Goal: Task Accomplishment & Management: Use online tool/utility

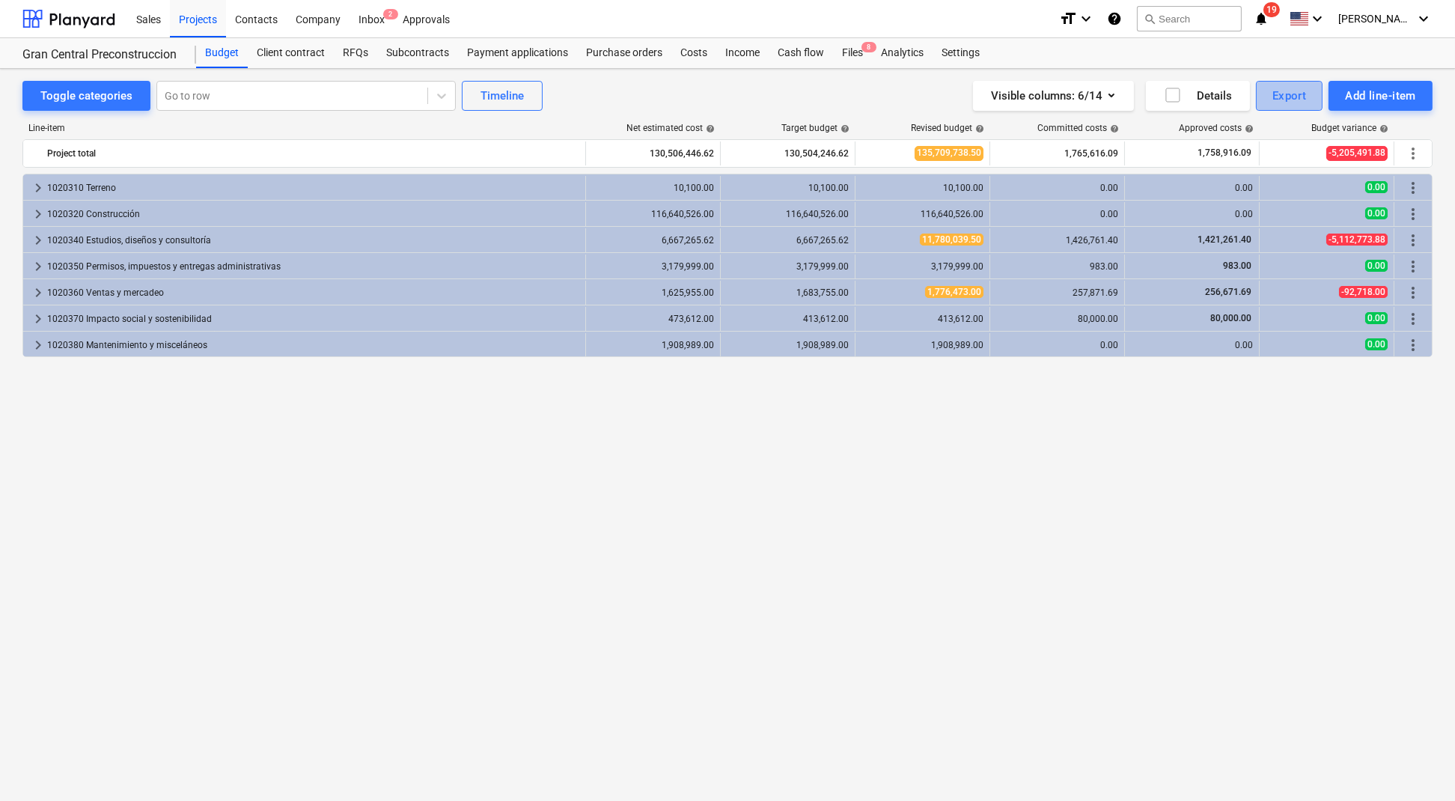
click at [1273, 101] on div "Export" at bounding box center [1290, 95] width 34 height 19
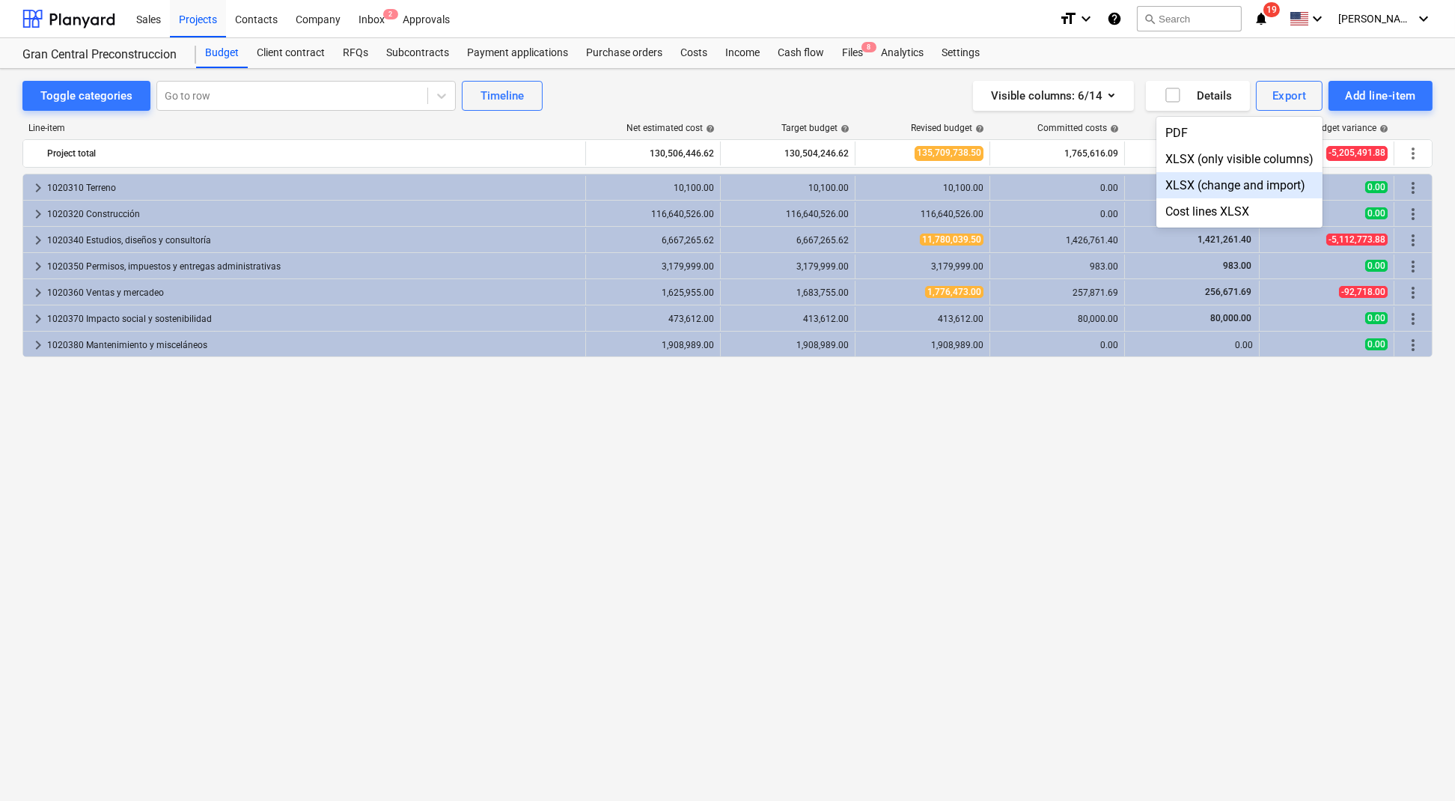
click at [39, 183] on div at bounding box center [727, 400] width 1455 height 801
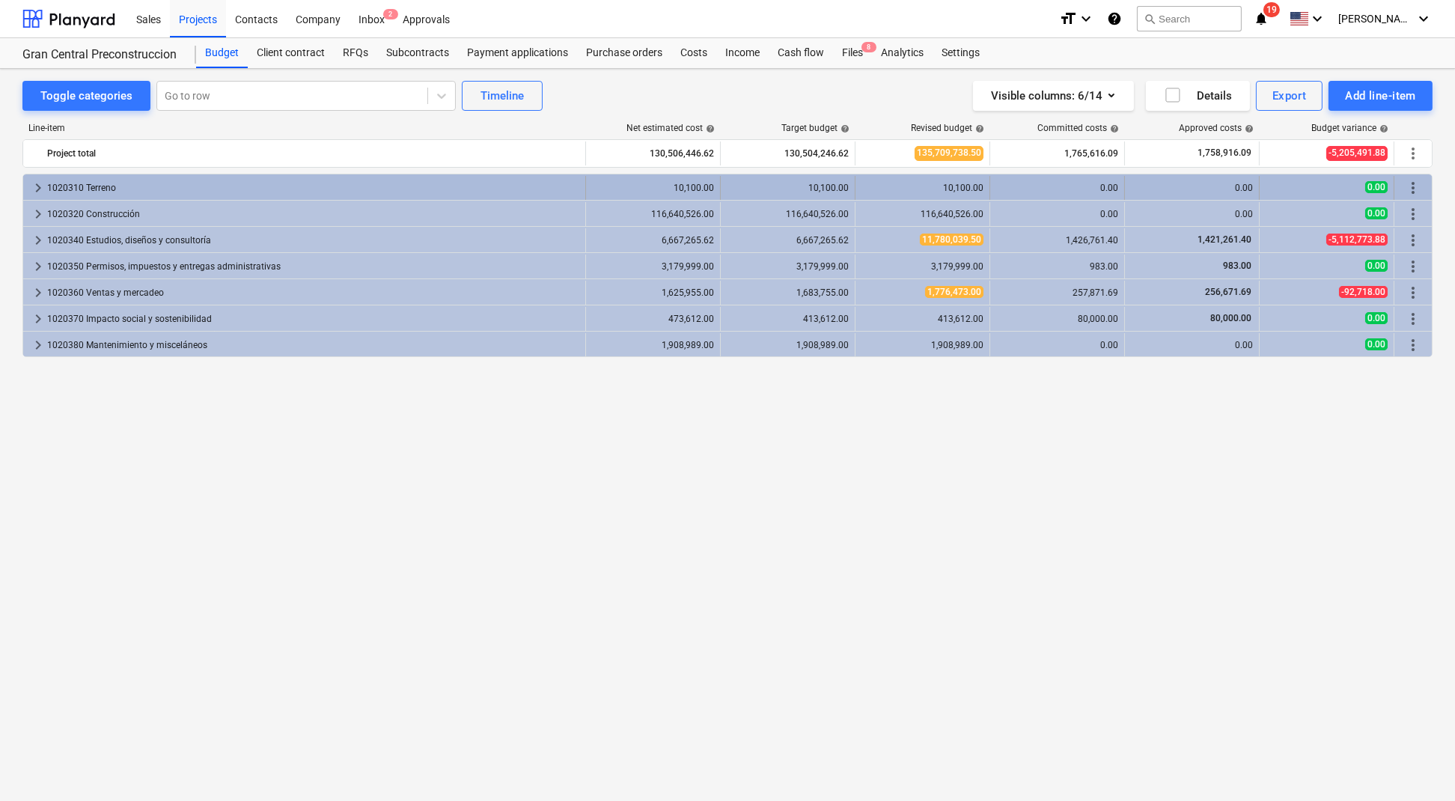
click at [37, 183] on span "keyboard_arrow_right" at bounding box center [38, 188] width 18 height 18
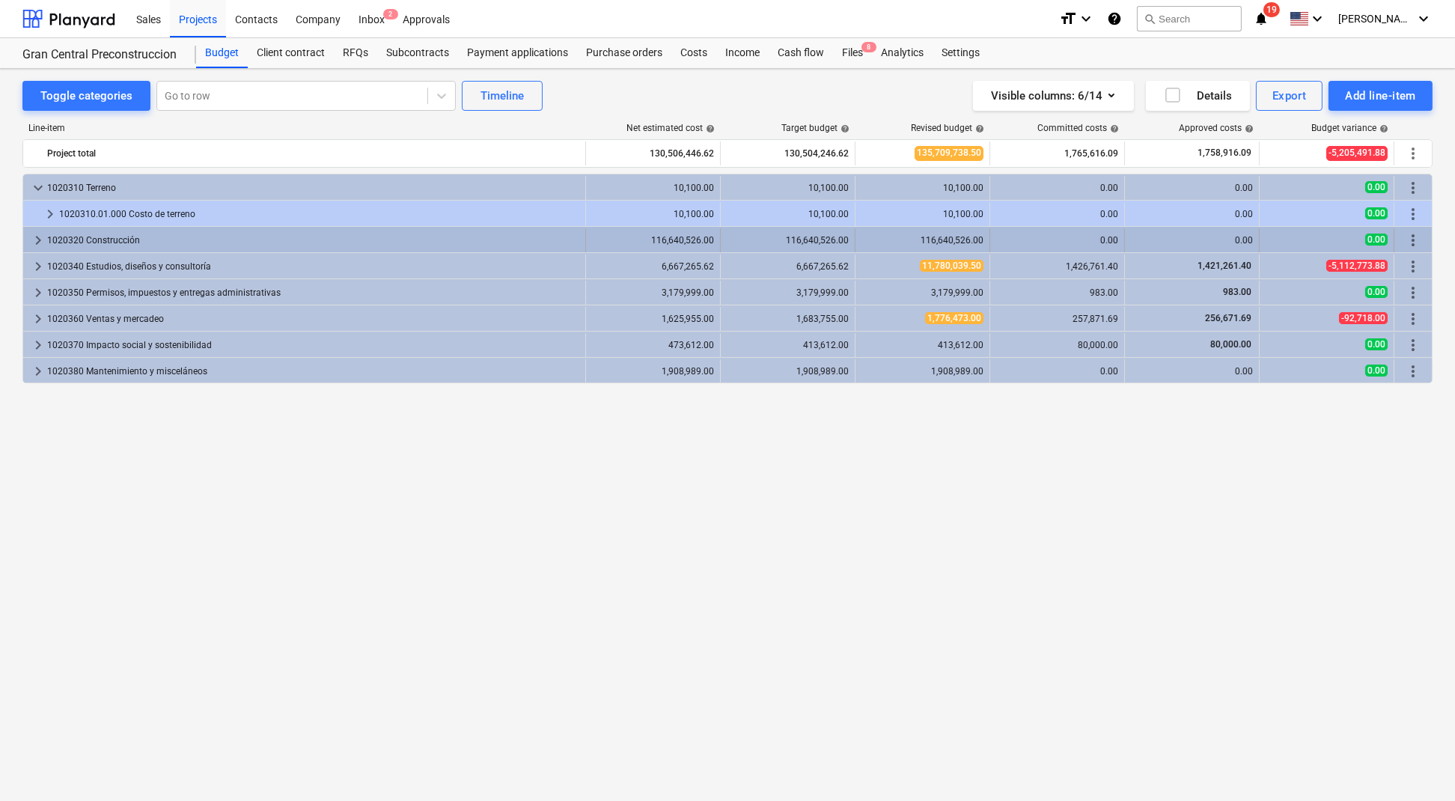
click at [40, 237] on span "keyboard_arrow_right" at bounding box center [38, 240] width 18 height 18
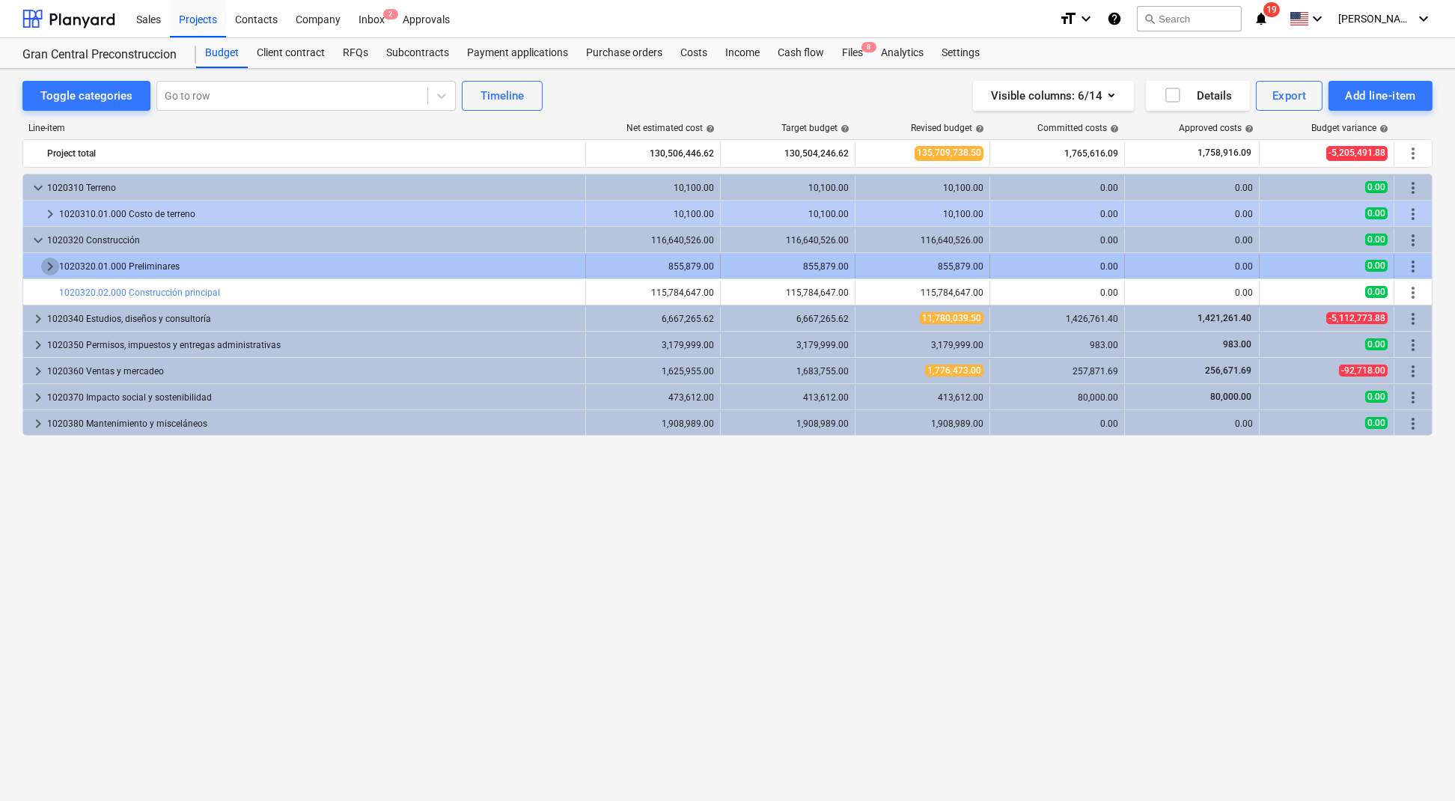
click at [52, 264] on span "keyboard_arrow_right" at bounding box center [50, 267] width 18 height 18
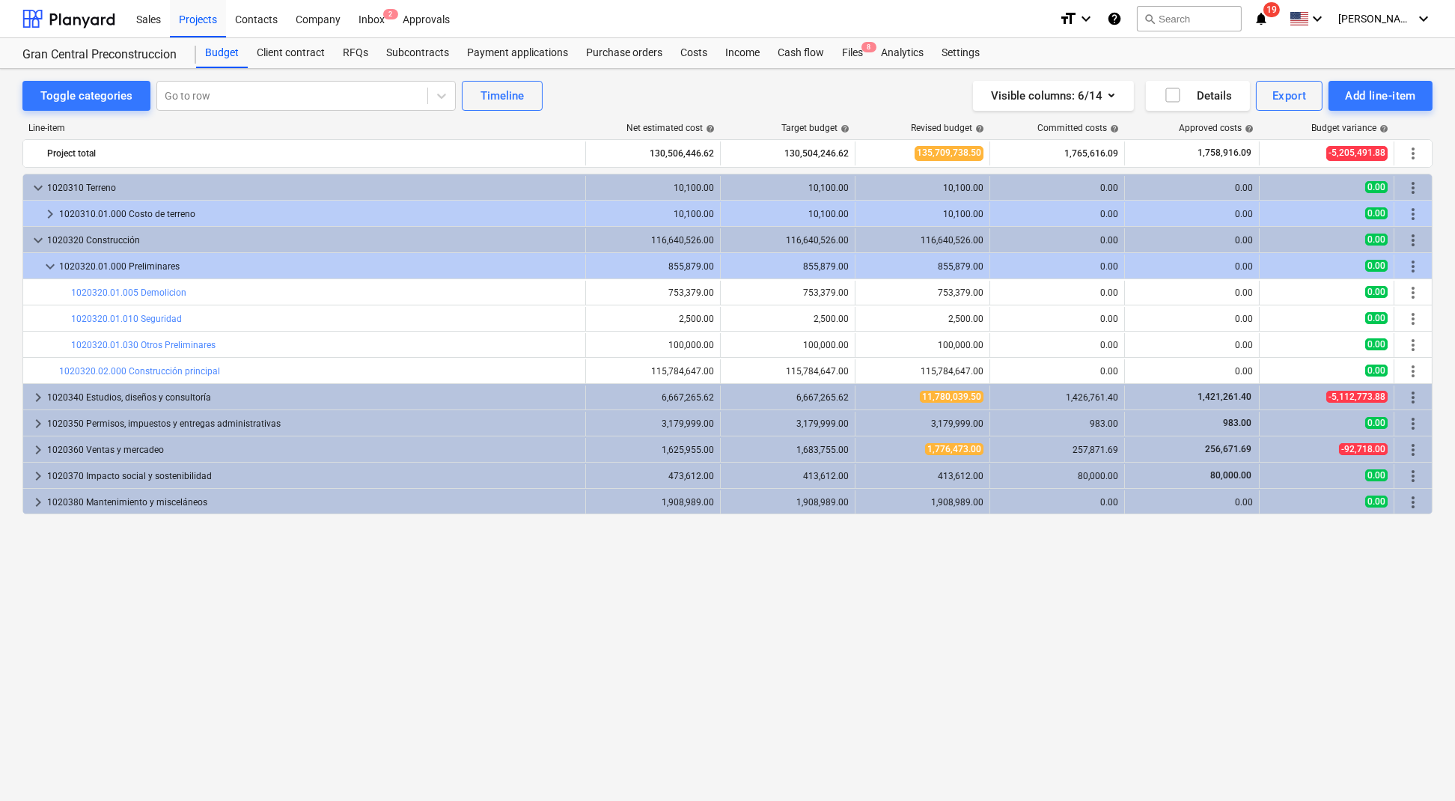
click at [52, 264] on span "keyboard_arrow_down" at bounding box center [50, 267] width 18 height 18
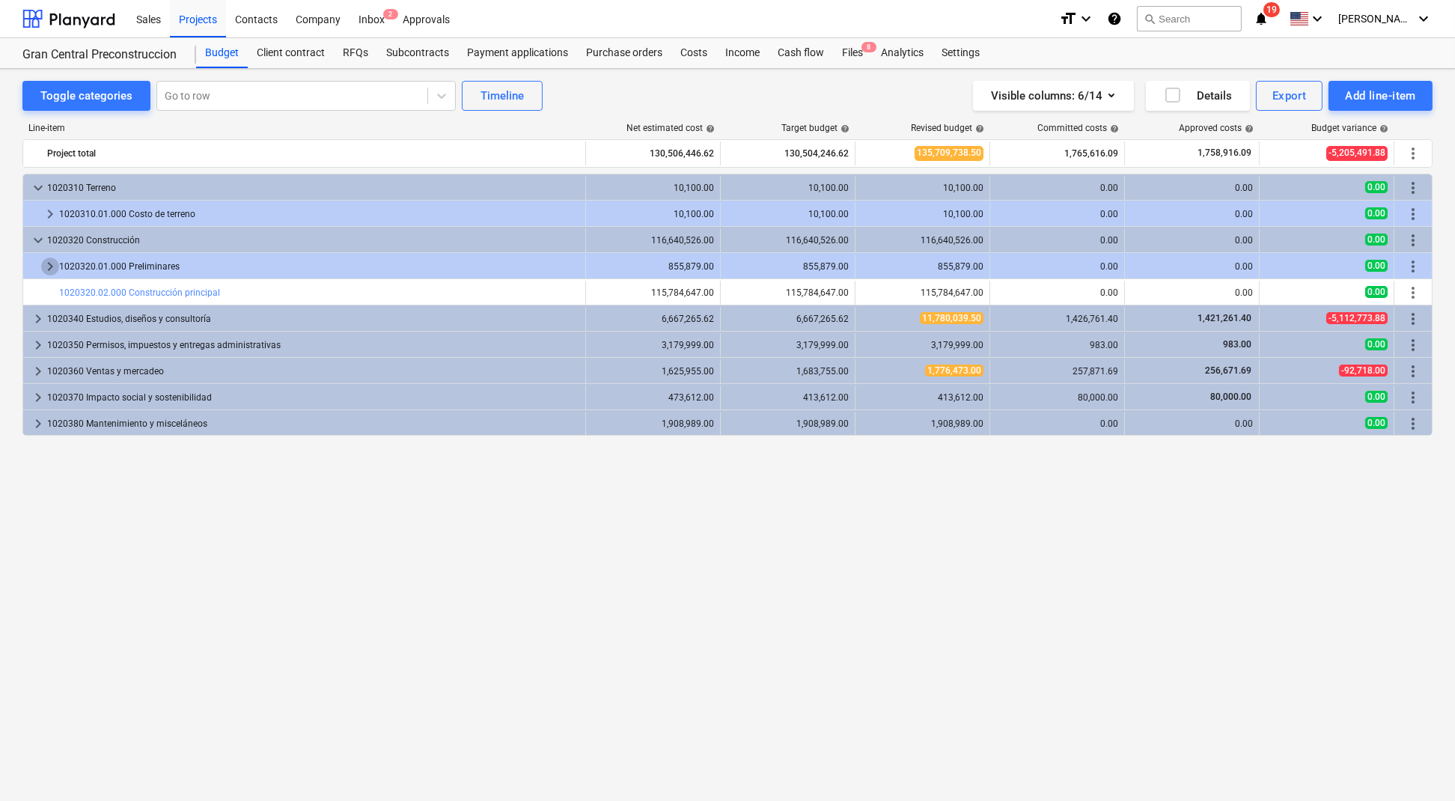
click at [52, 264] on span "keyboard_arrow_right" at bounding box center [50, 267] width 18 height 18
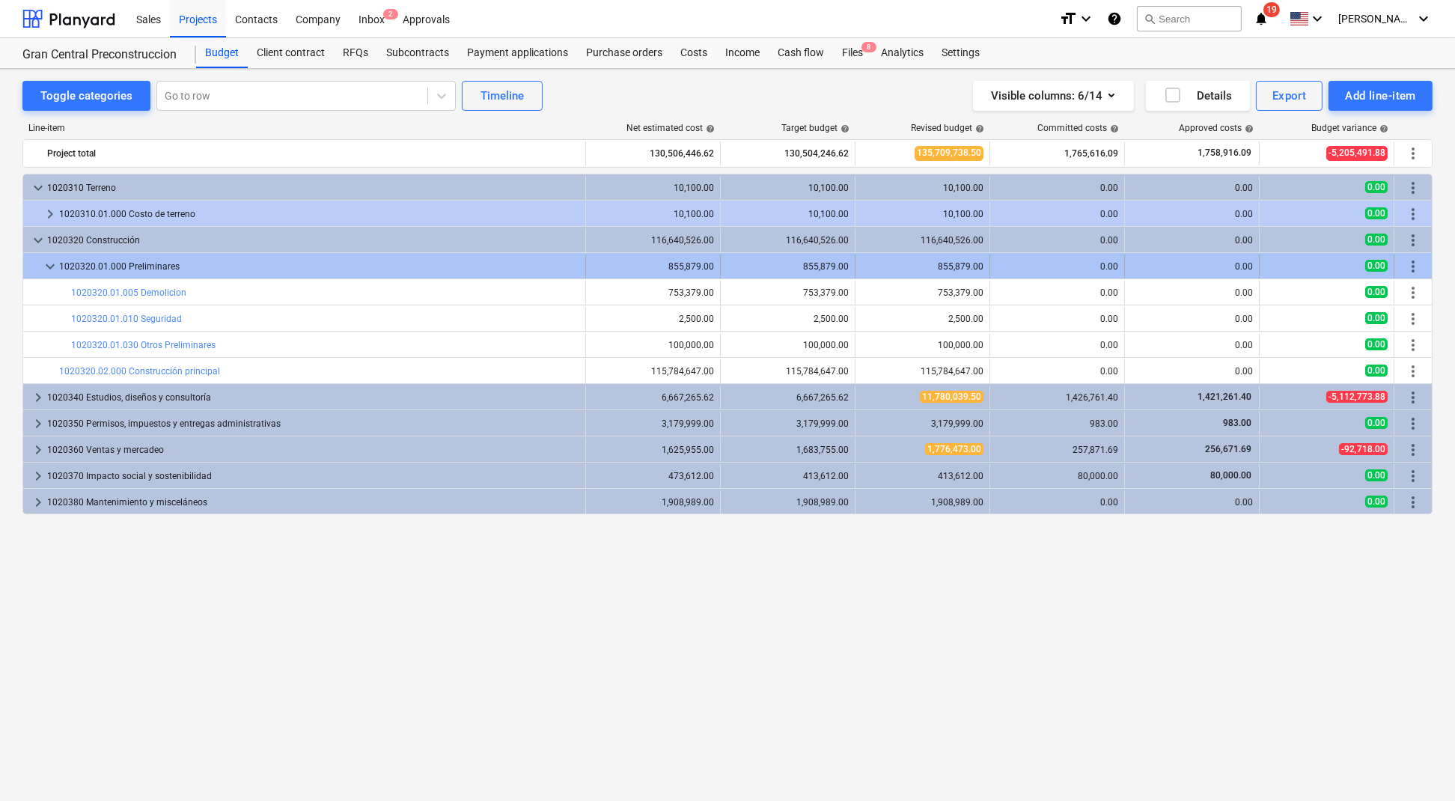
click at [49, 260] on span "keyboard_arrow_down" at bounding box center [50, 267] width 18 height 18
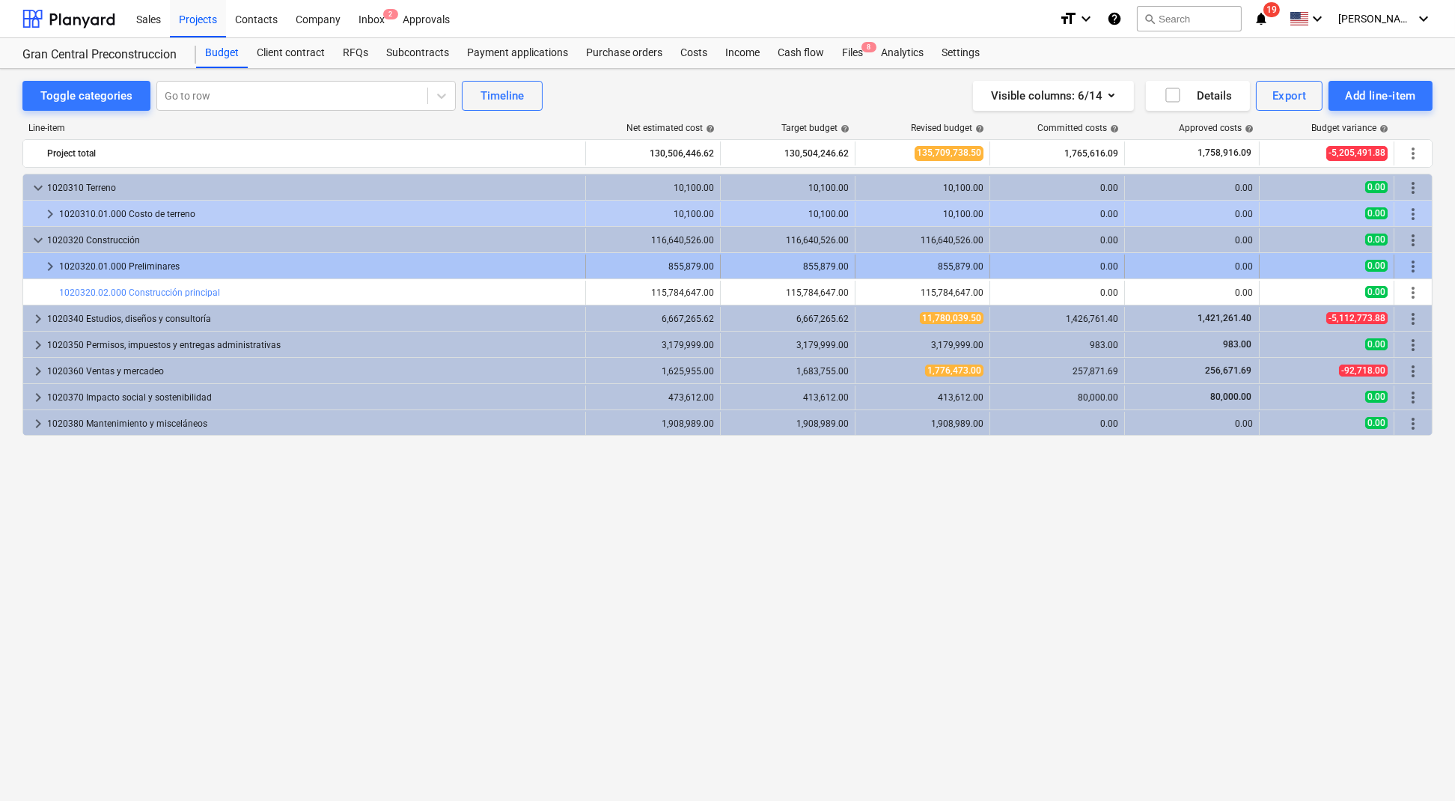
drag, startPoint x: 1419, startPoint y: 295, endPoint x: 1419, endPoint y: 273, distance: 22.5
click at [1419, 273] on div "keyboard_arrow_down 1020310 Terreno 10,100.00 10,100.00 10,100.00 0.00 0.00 0.0…" at bounding box center [727, 305] width 1410 height 262
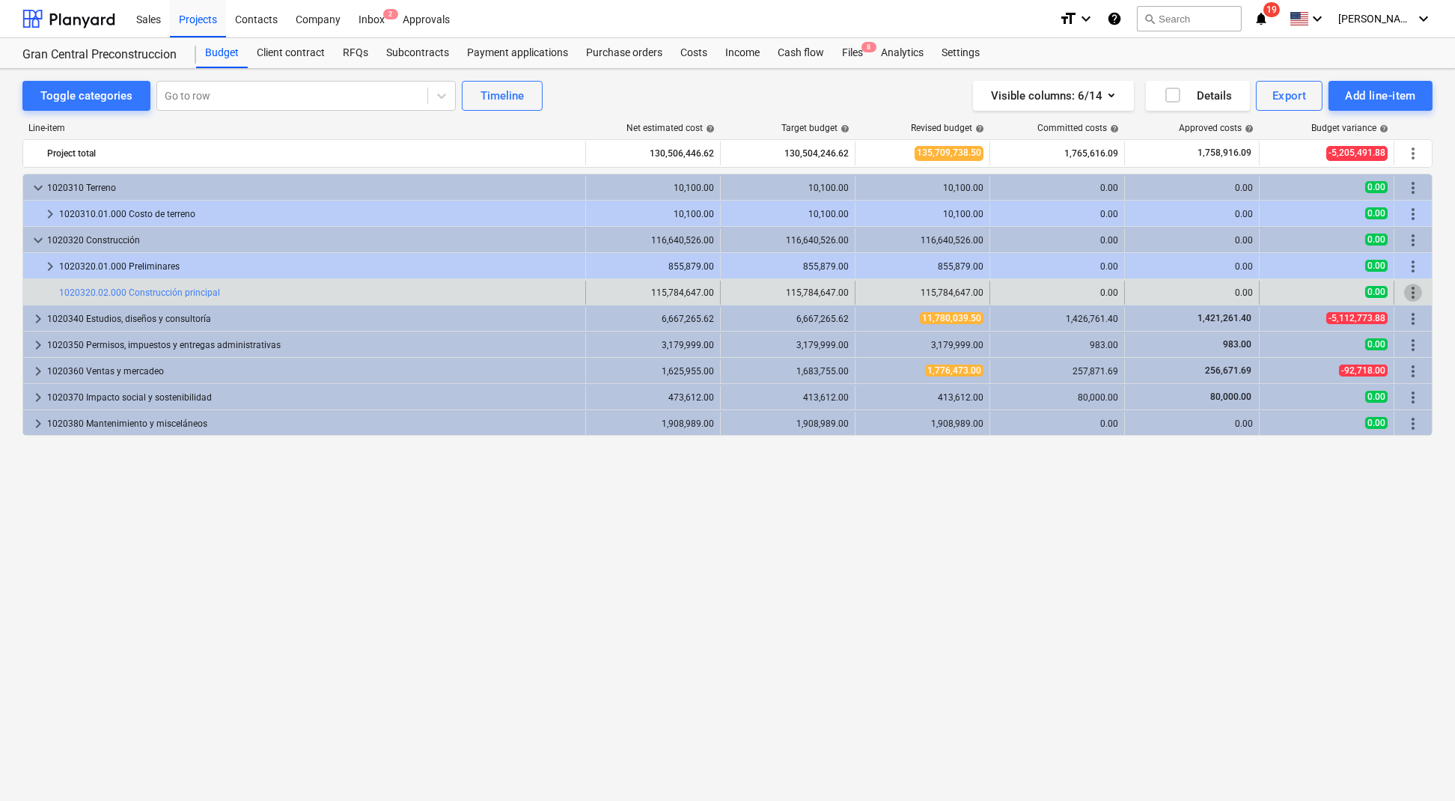
click at [1416, 284] on span "more_vert" at bounding box center [1413, 293] width 18 height 18
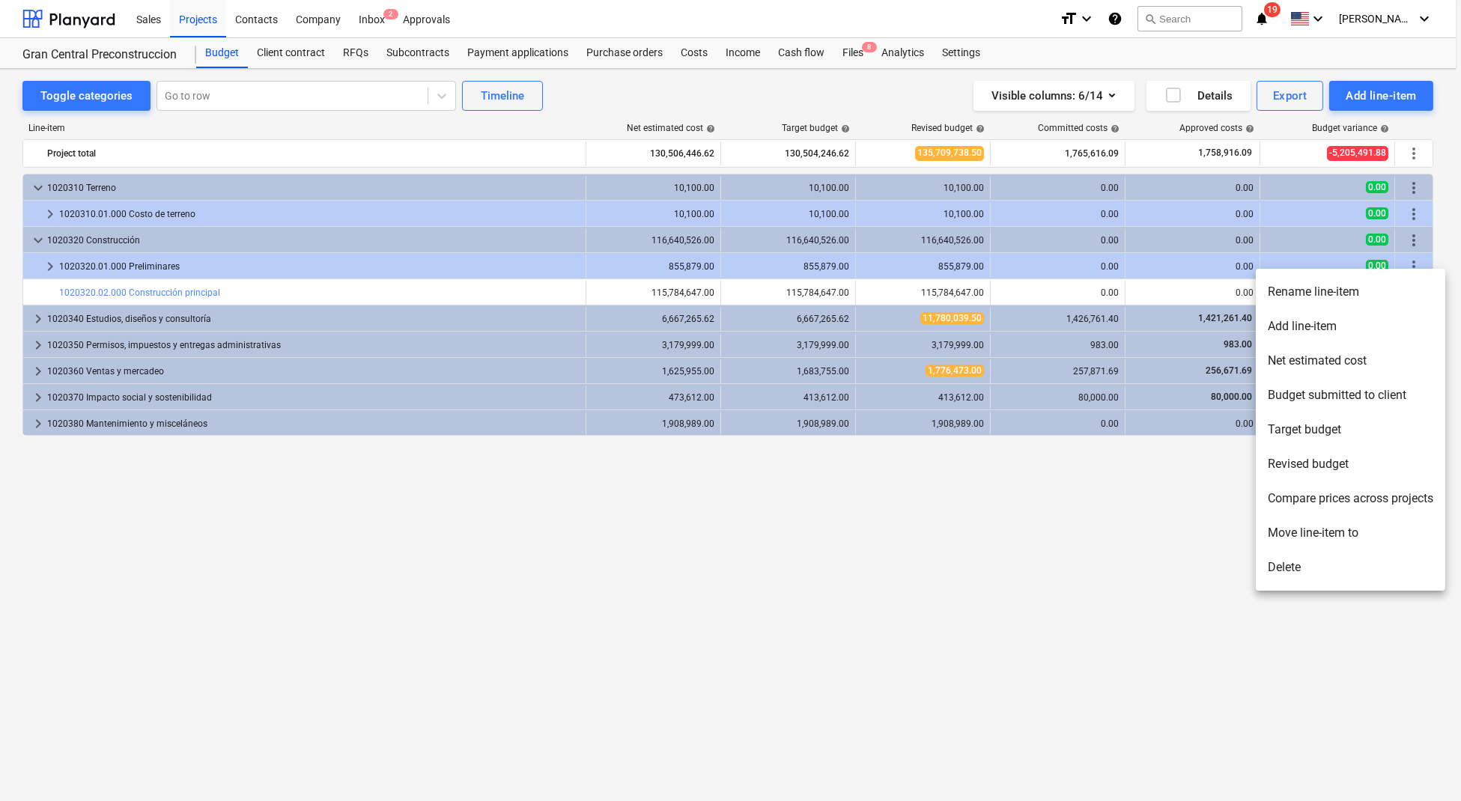
click at [1350, 537] on li "Move line-item to" at bounding box center [1349, 533] width 189 height 34
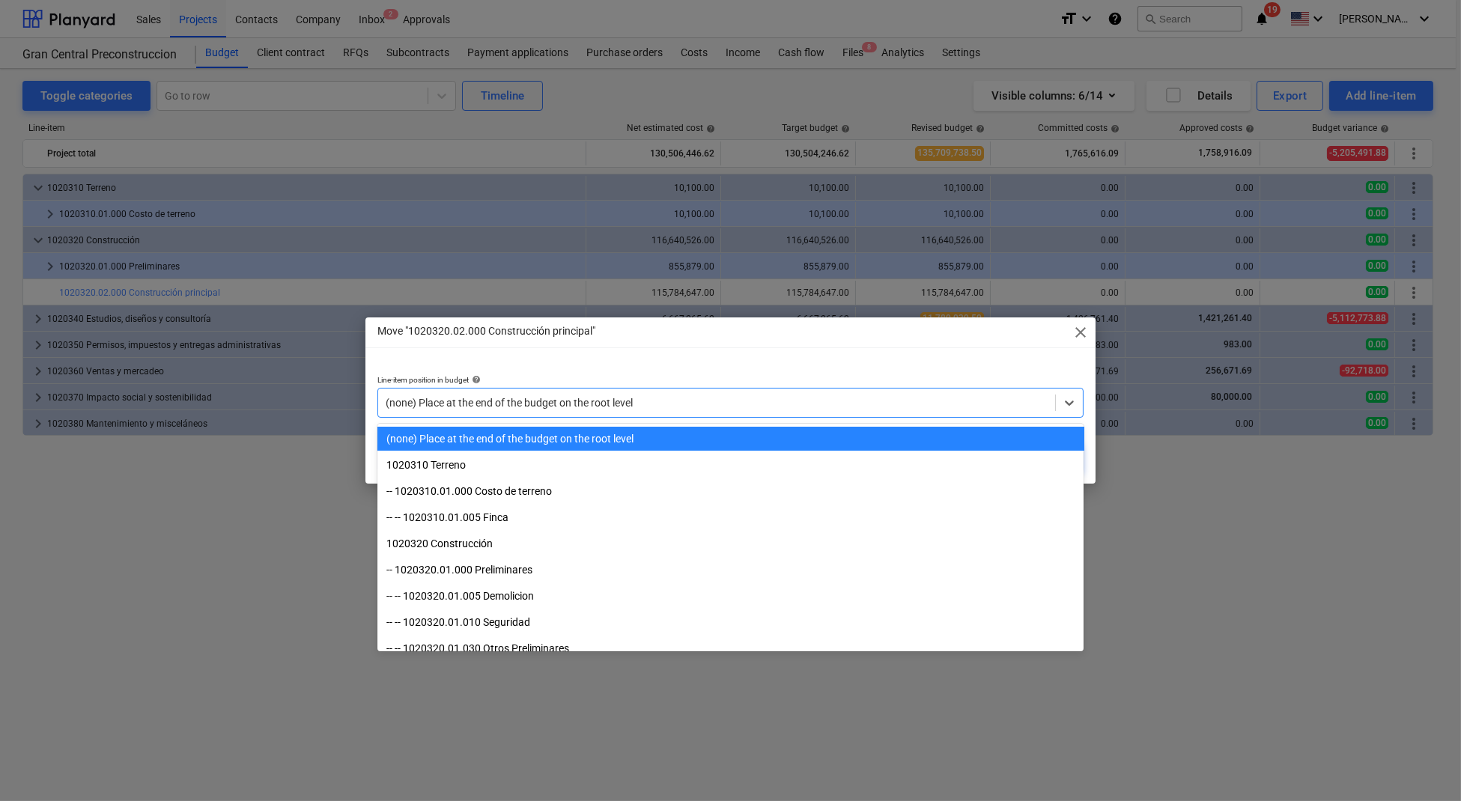
click at [552, 410] on div at bounding box center [717, 402] width 663 height 15
click at [1084, 333] on span "close" at bounding box center [1080, 332] width 18 height 18
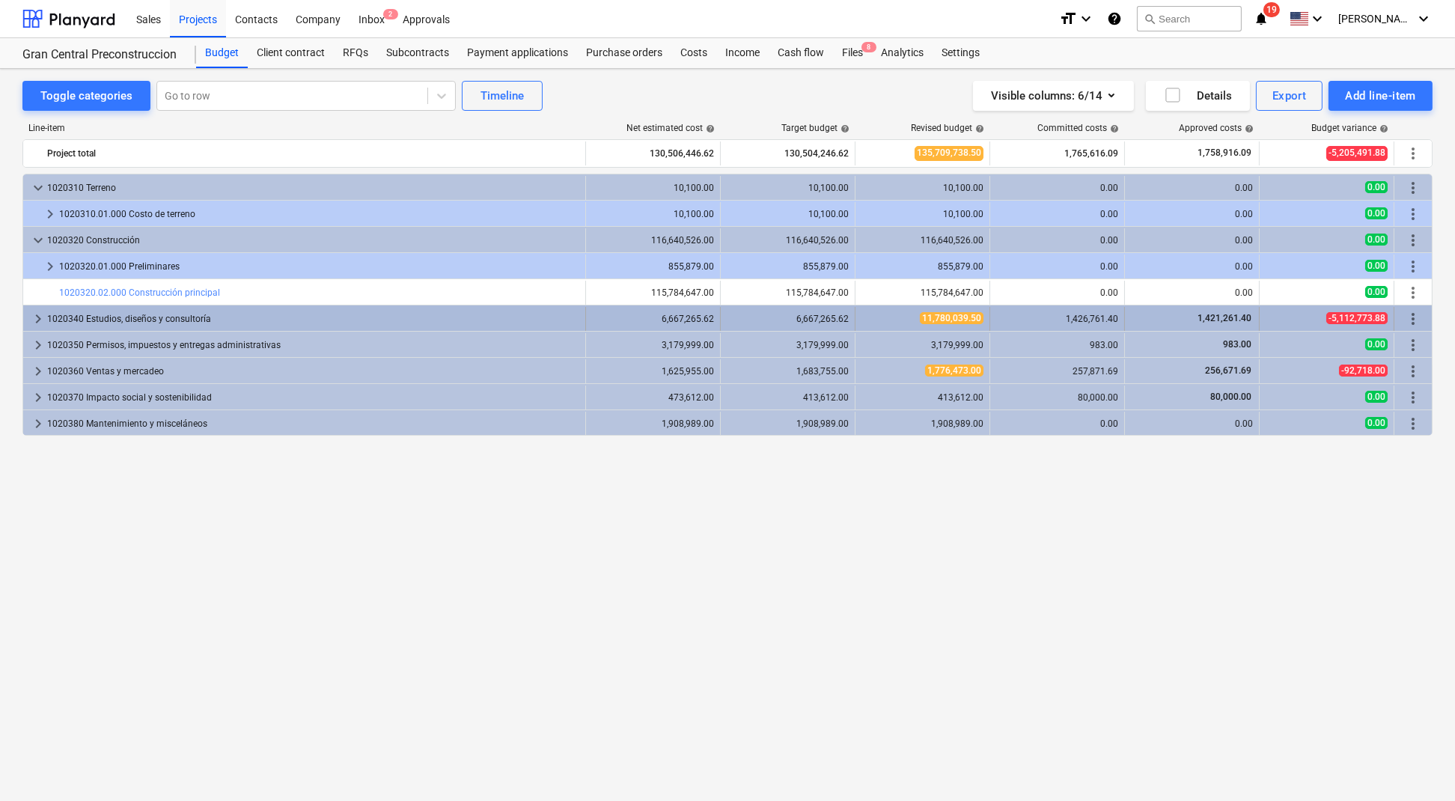
click at [36, 308] on div "keyboard_arrow_right" at bounding box center [38, 319] width 18 height 24
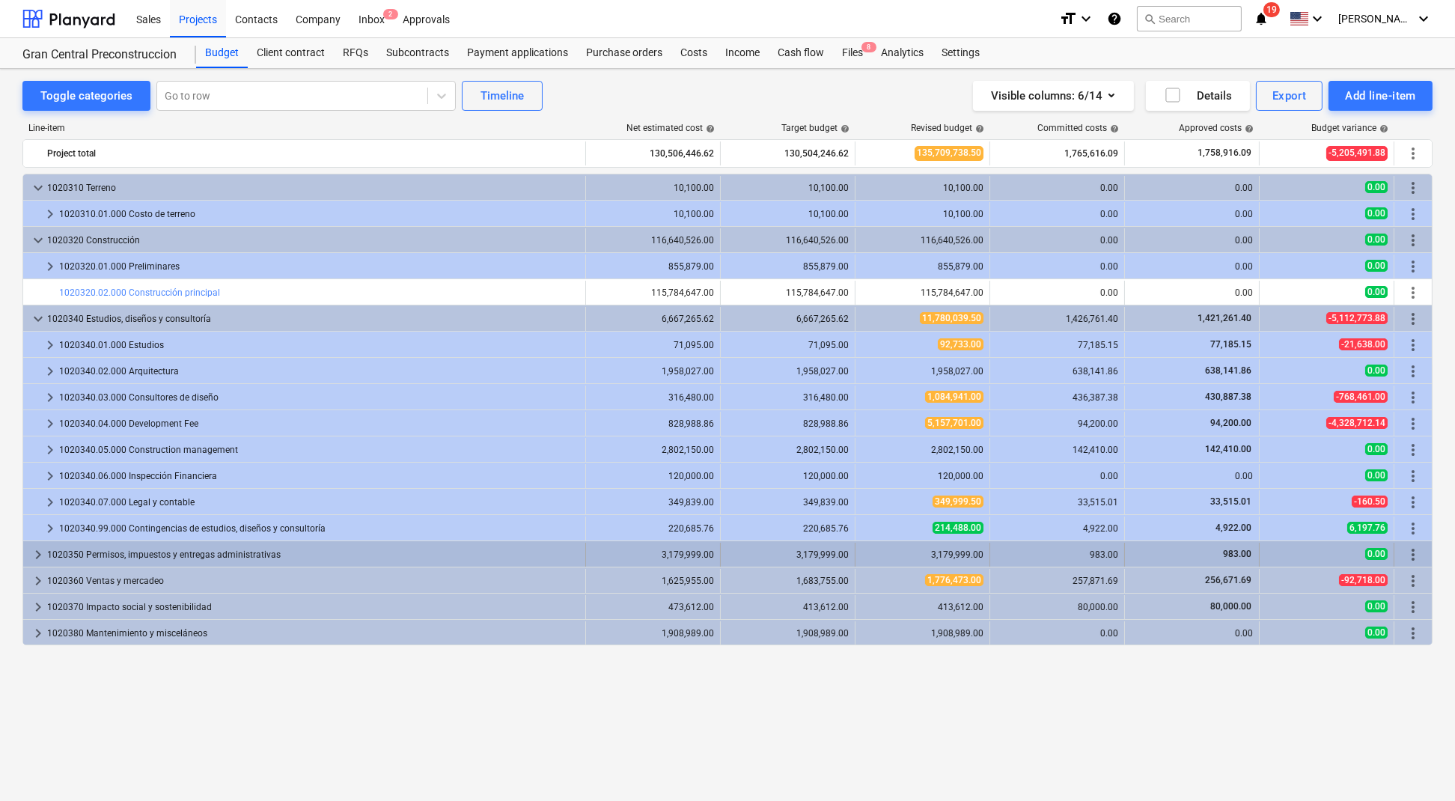
click at [40, 558] on span "keyboard_arrow_right" at bounding box center [38, 555] width 18 height 18
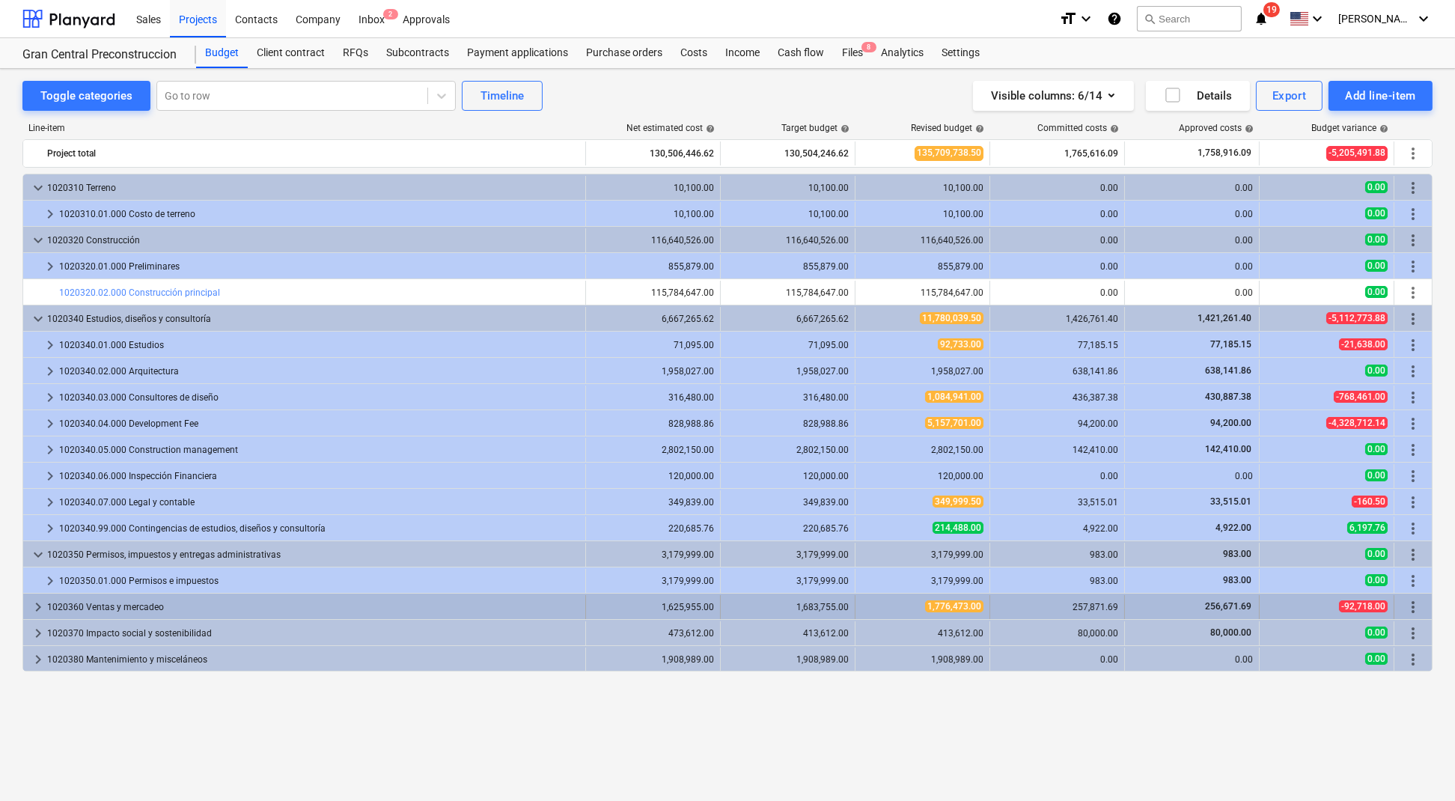
click at [40, 600] on span "keyboard_arrow_right" at bounding box center [38, 607] width 18 height 18
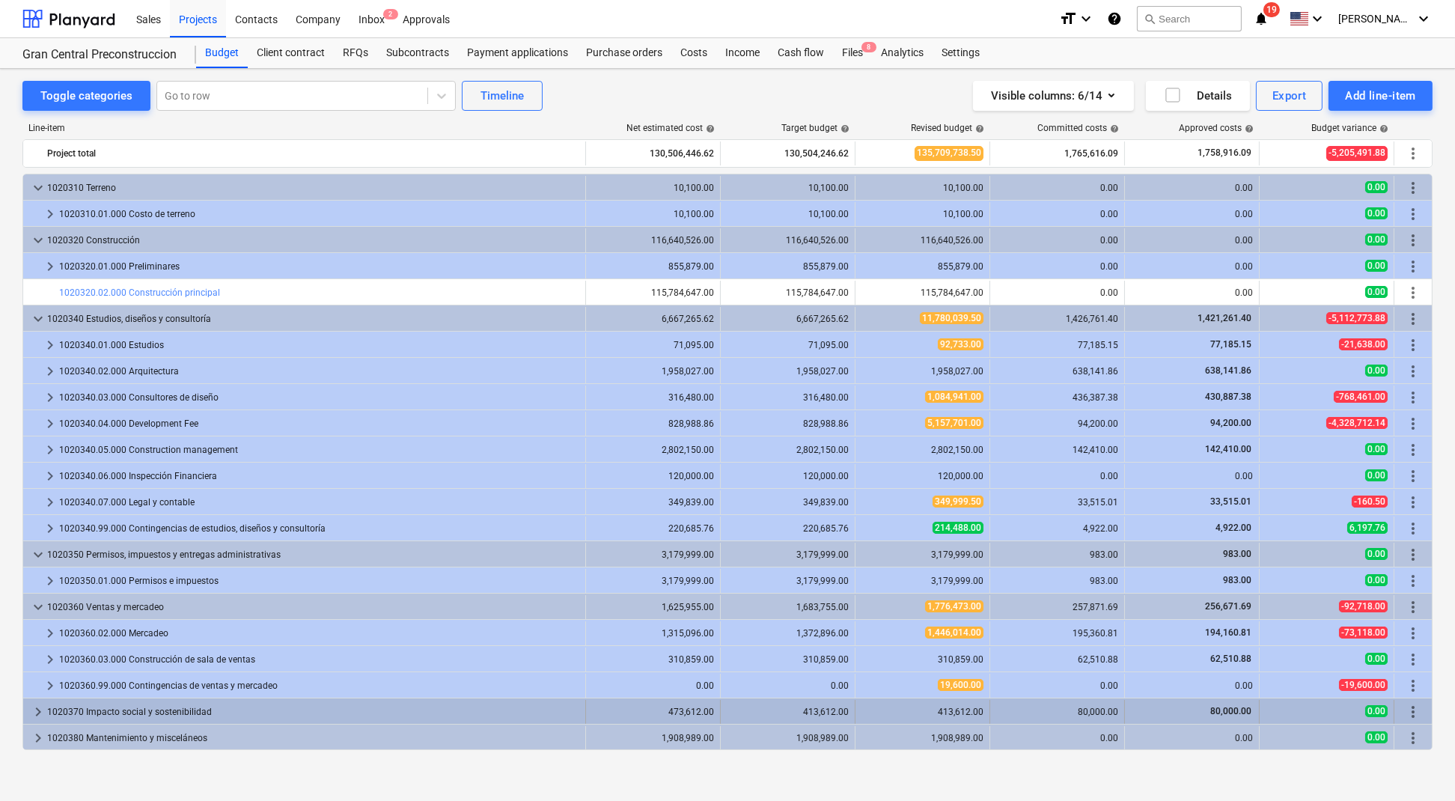
click at [34, 704] on span "keyboard_arrow_right" at bounding box center [38, 712] width 18 height 18
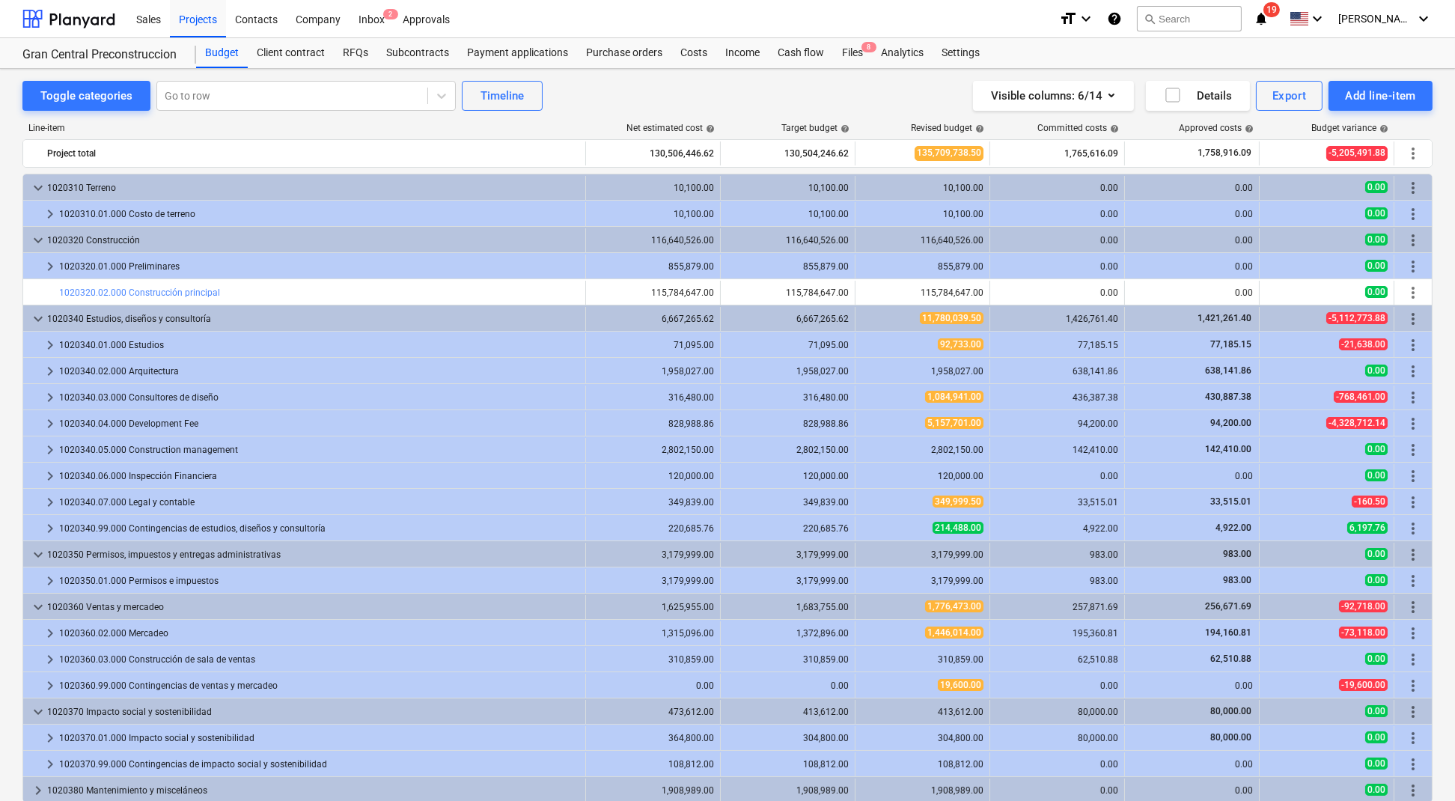
scroll to position [219, 0]
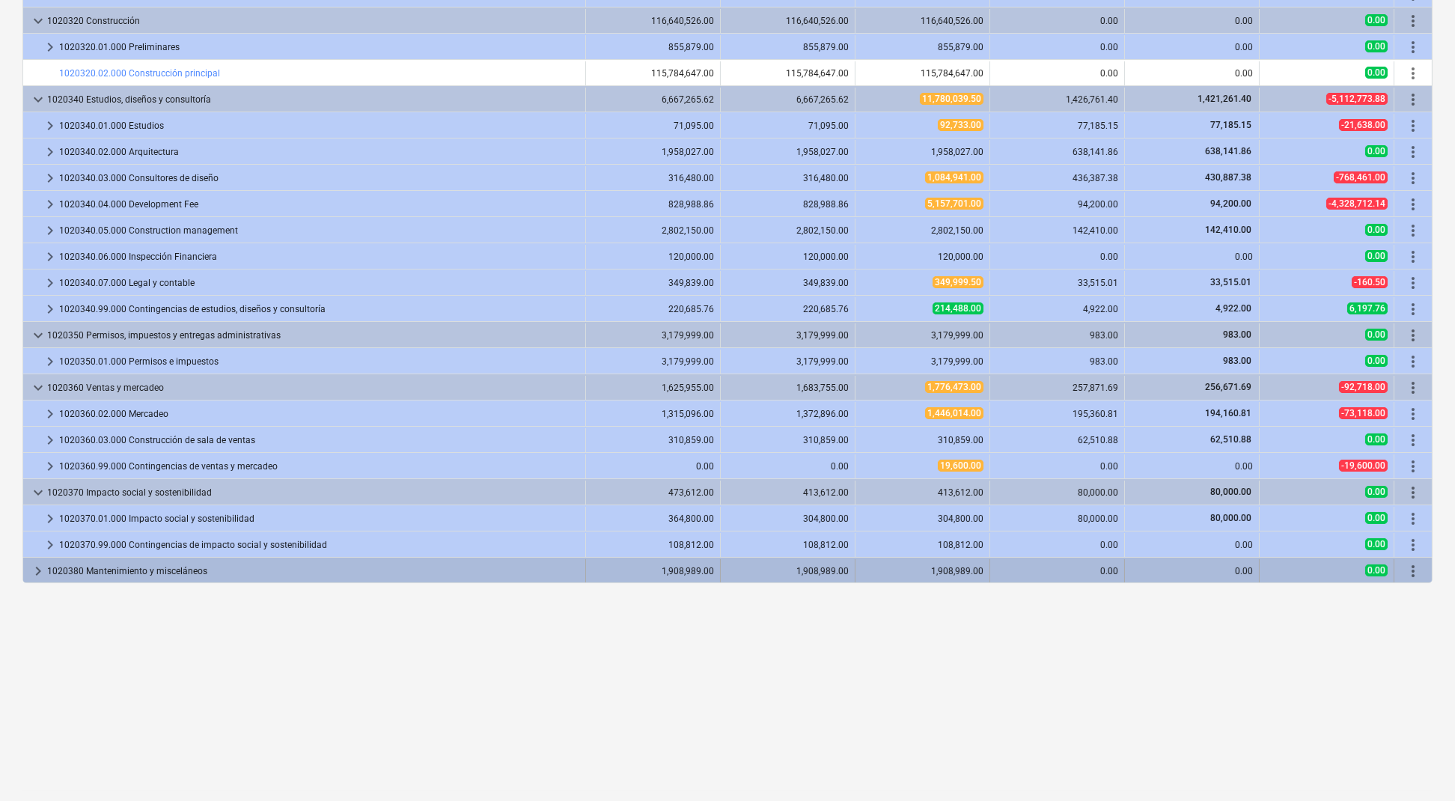
click at [40, 572] on span "keyboard_arrow_right" at bounding box center [38, 571] width 18 height 18
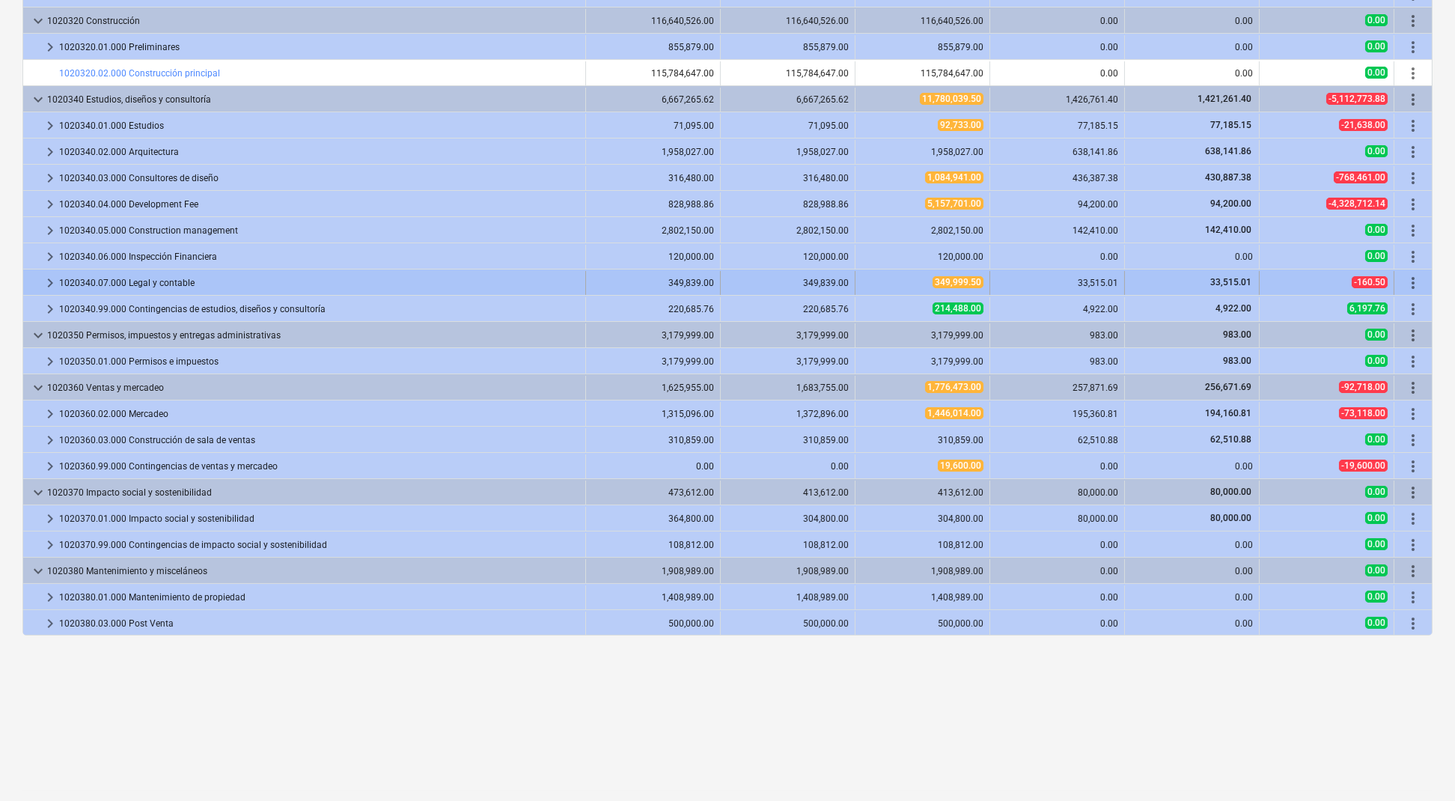
scroll to position [0, 0]
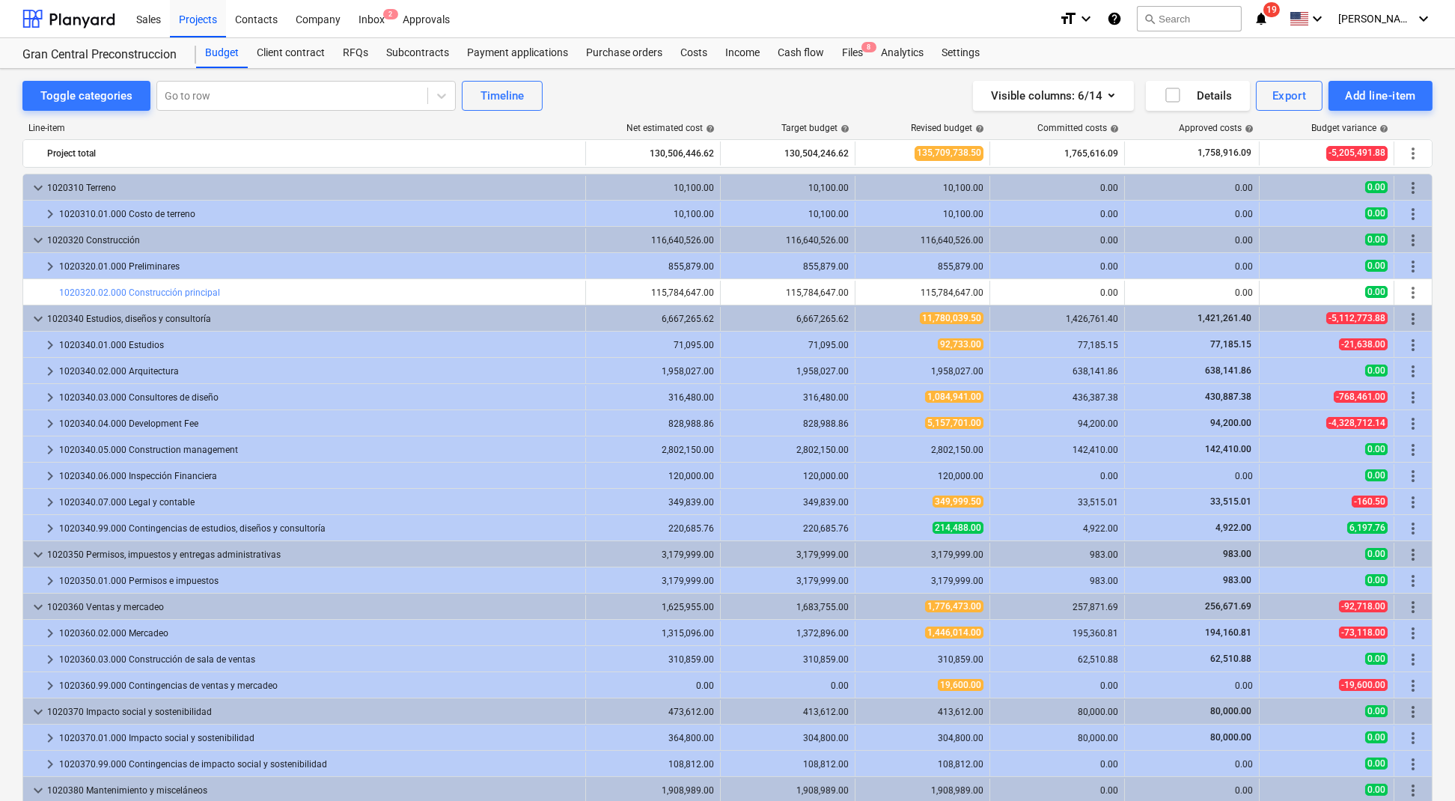
click at [1300, 79] on div "Toggle categories Go to row Timeline Visible columns : 6/14 Details Export Add …" at bounding box center [727, 545] width 1455 height 953
click at [1290, 98] on div "Export" at bounding box center [1290, 95] width 34 height 19
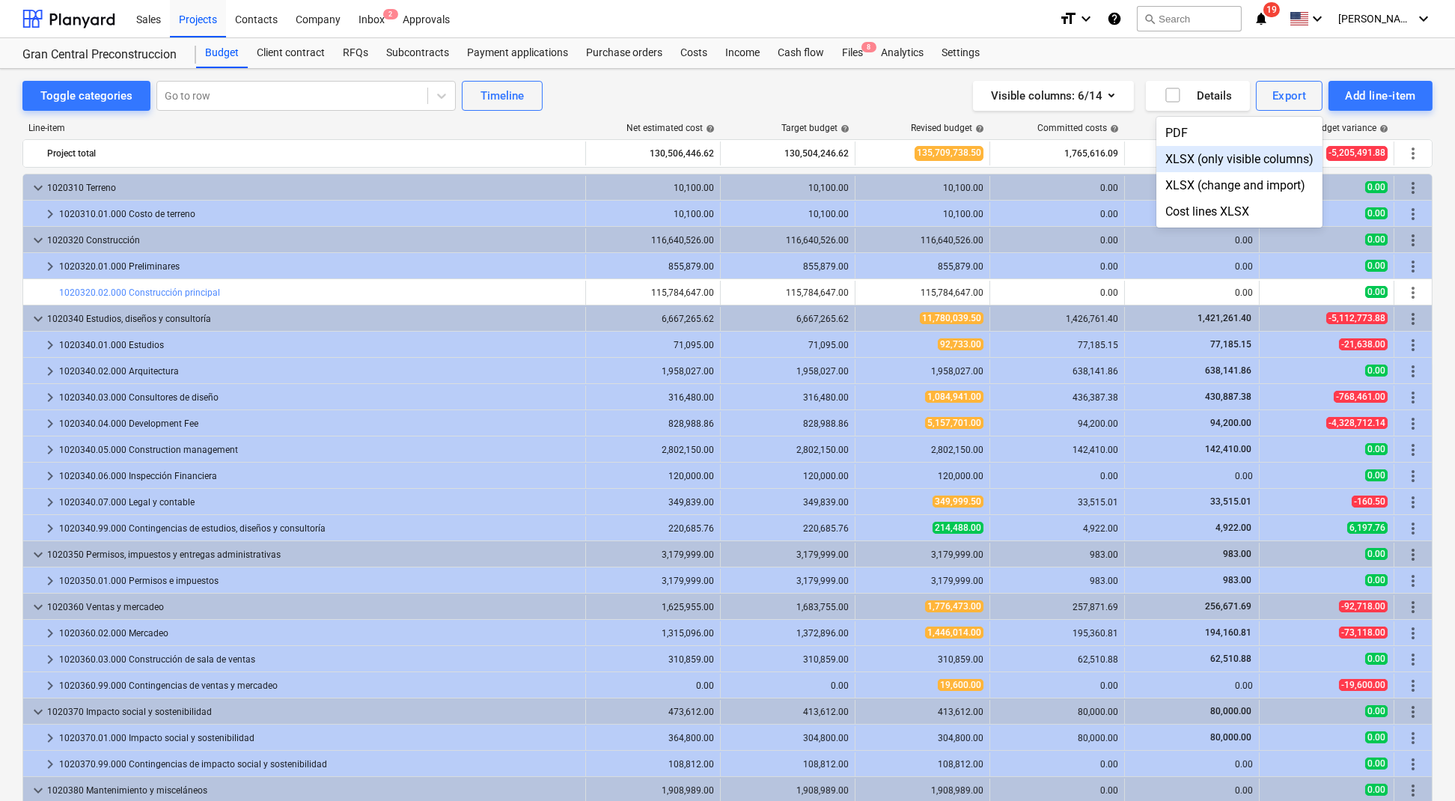
click at [1246, 165] on div "XLSX (only visible columns)" at bounding box center [1240, 159] width 166 height 26
